Goal: Browse casually: Explore the website without a specific task or goal

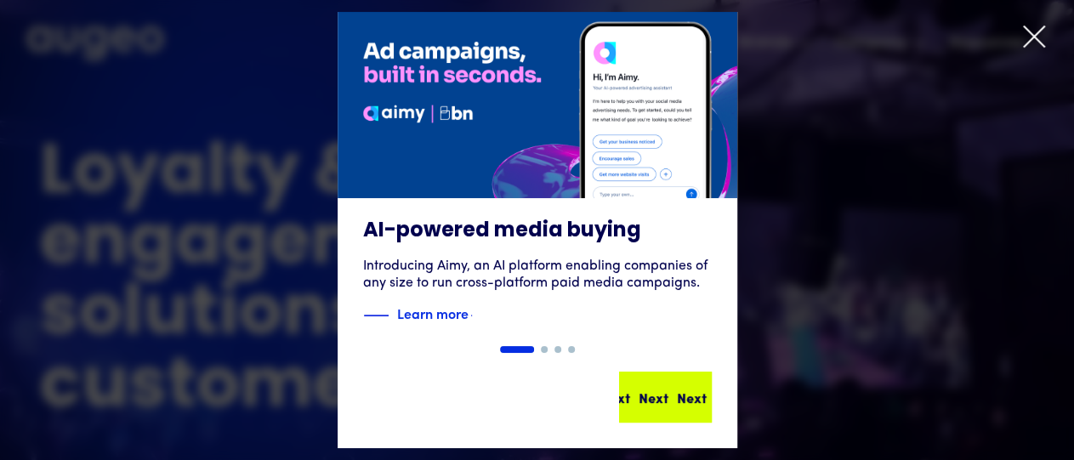
click at [655, 401] on div "Next Next Next Next" at bounding box center [670, 397] width 153 height 20
